Goal: Check status: Check status

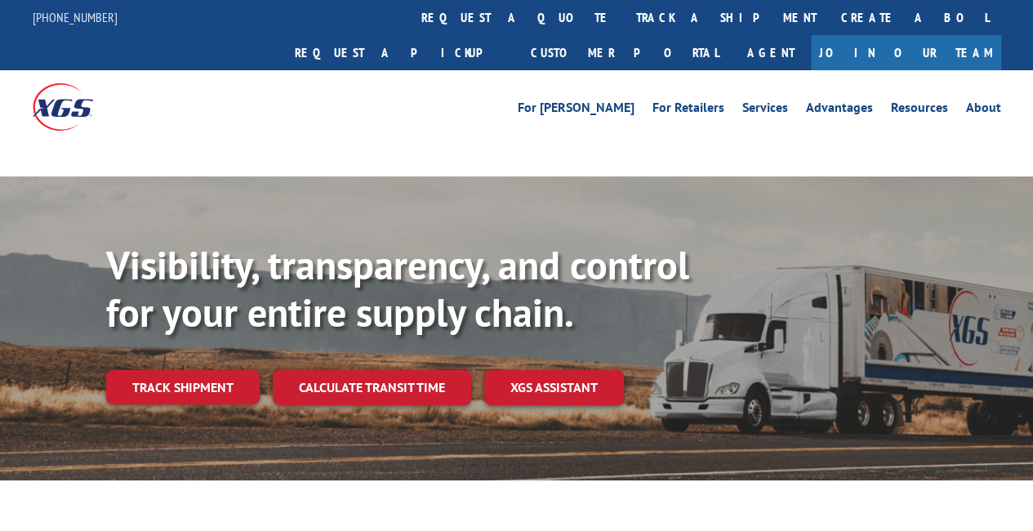
click at [150, 87] on div at bounding box center [154, 106] width 243 height 73
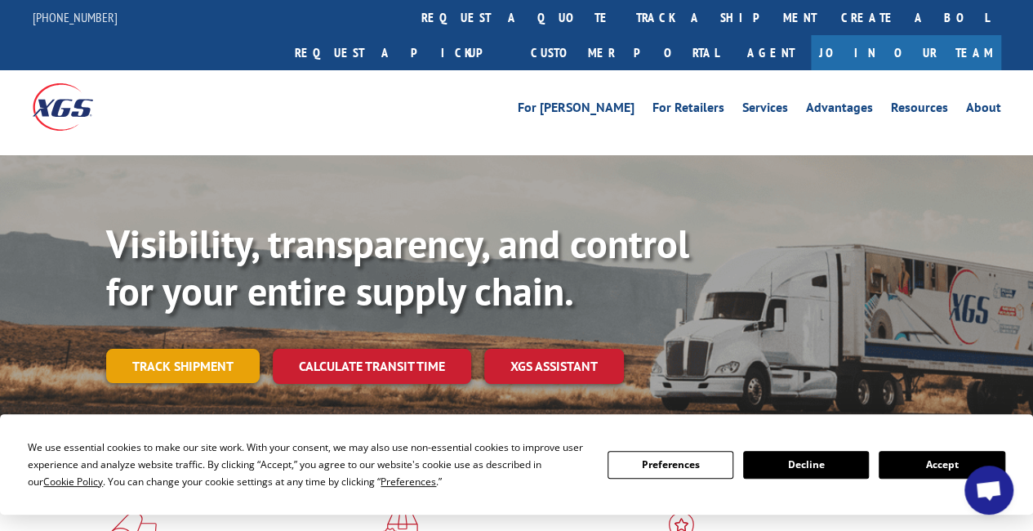
click at [220, 349] on link "Track shipment" at bounding box center [183, 366] width 154 height 34
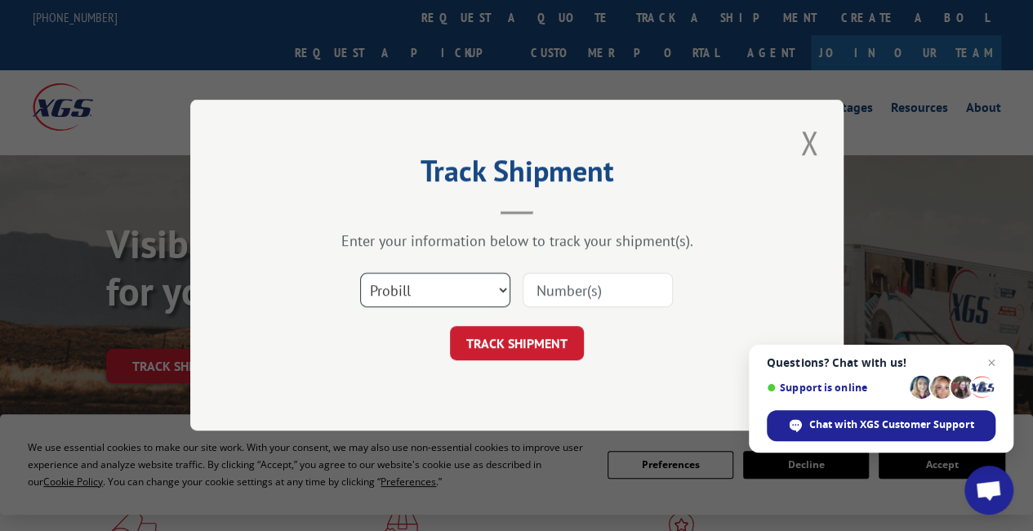
click at [495, 292] on select "Select category... Probill BOL PO" at bounding box center [435, 291] width 150 height 34
click at [457, 285] on select "Select category... Probill BOL PO" at bounding box center [435, 291] width 150 height 34
click at [360, 274] on select "Select category... Probill BOL PO" at bounding box center [435, 291] width 150 height 34
click at [586, 292] on input at bounding box center [598, 291] width 150 height 34
paste input "17108426"
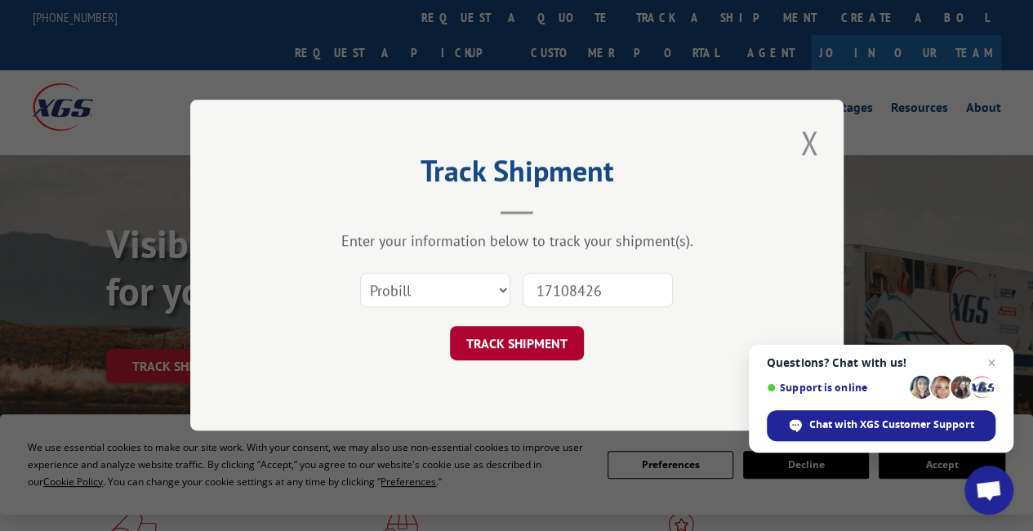
type input "17108426"
click at [529, 337] on button "TRACK SHIPMENT" at bounding box center [517, 344] width 134 height 34
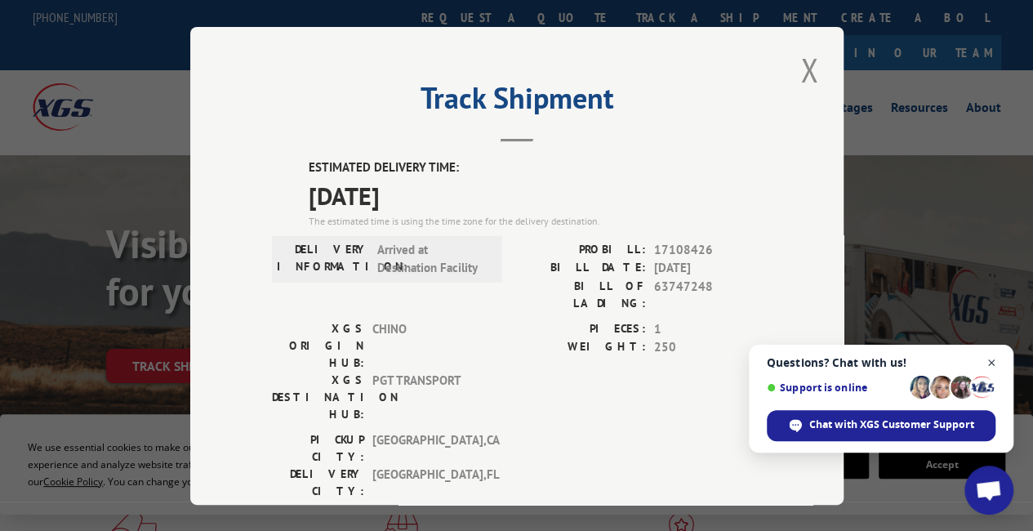
click at [990, 360] on span "Open chat" at bounding box center [992, 363] width 20 height 20
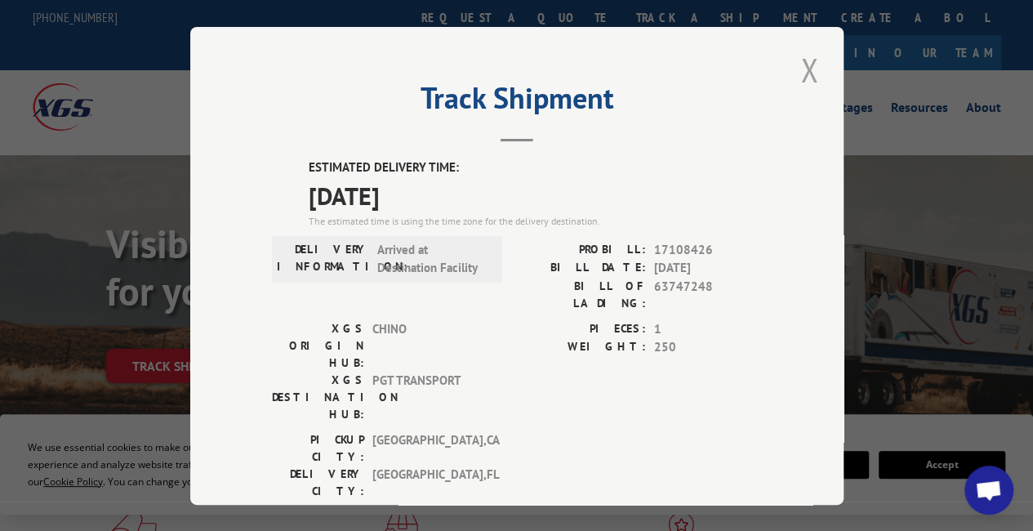
click at [802, 69] on button "Close modal" at bounding box center [809, 69] width 28 height 45
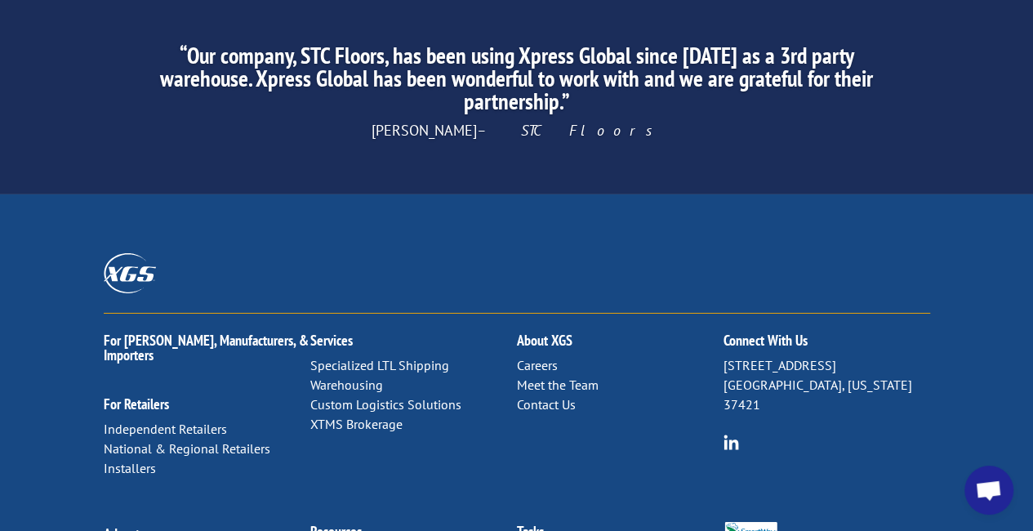
scroll to position [2695, 0]
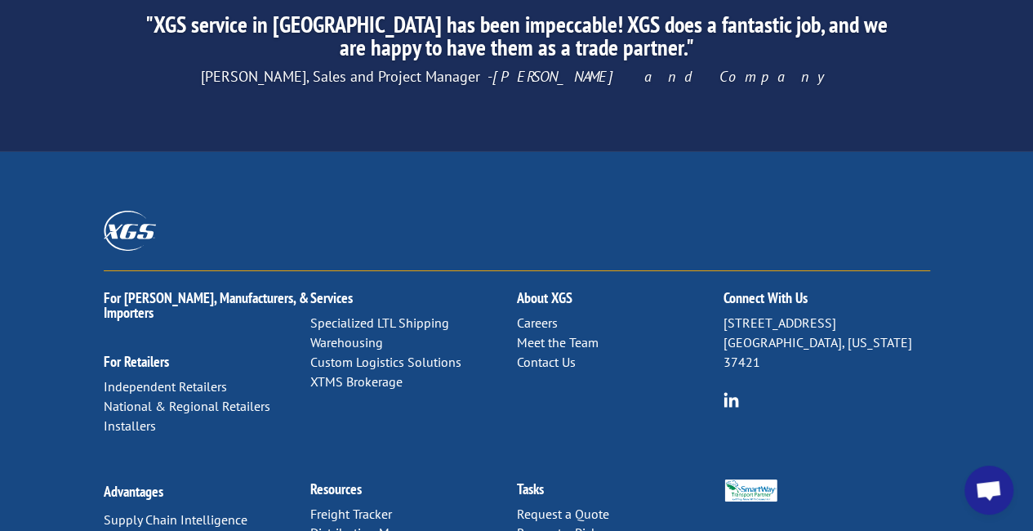
click at [528, 354] on link "Contact Us" at bounding box center [546, 362] width 59 height 16
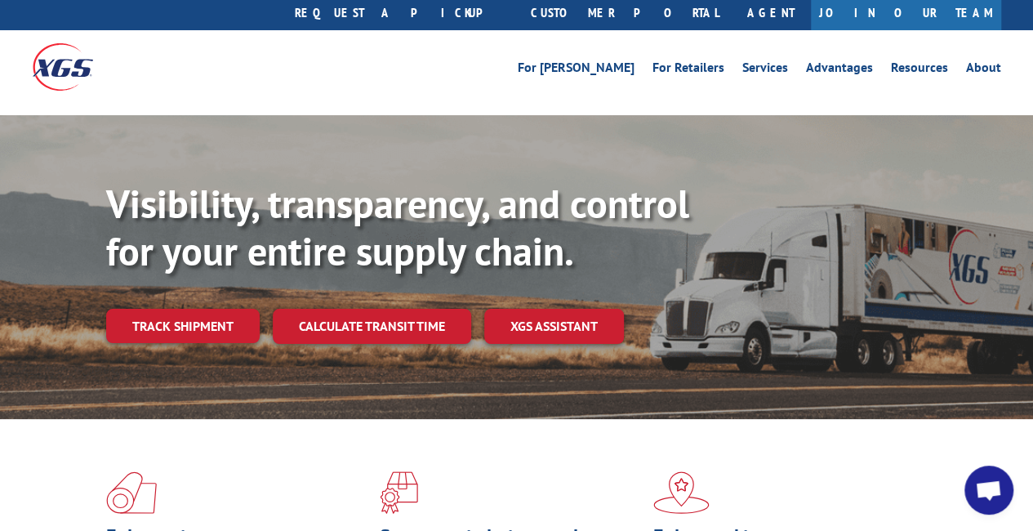
scroll to position [0, 0]
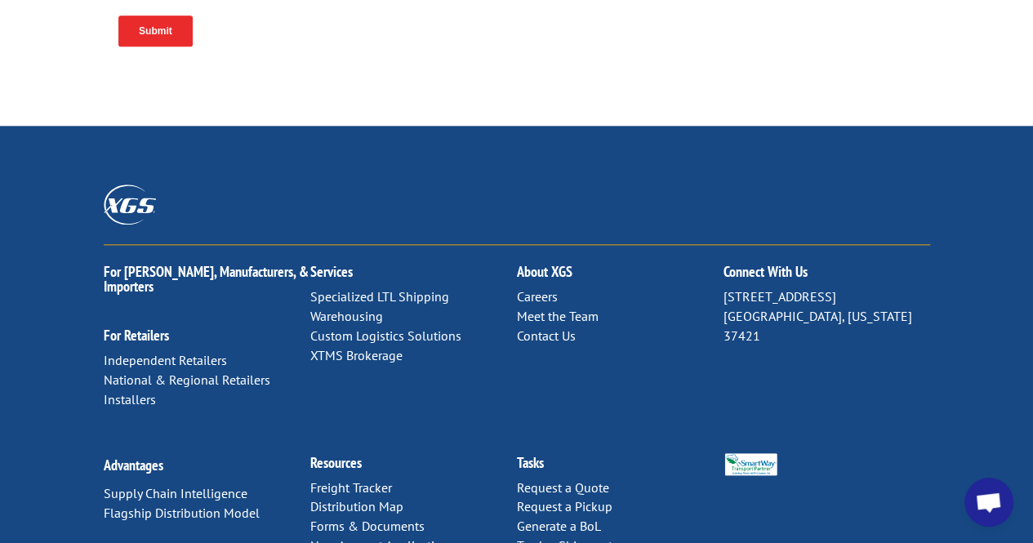
scroll to position [923, 0]
